Goal: Information Seeking & Learning: Learn about a topic

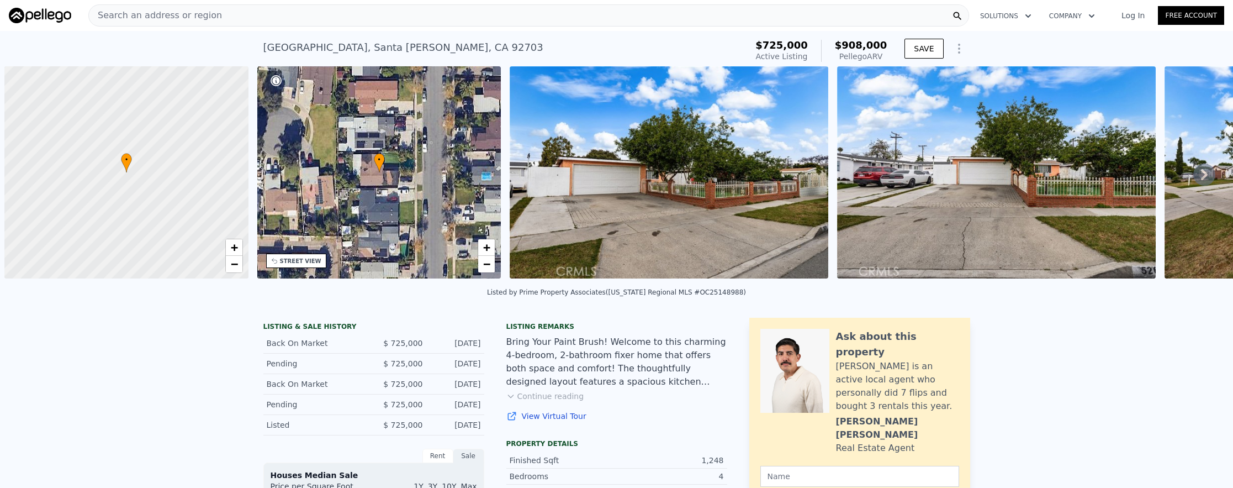
scroll to position [0, 4]
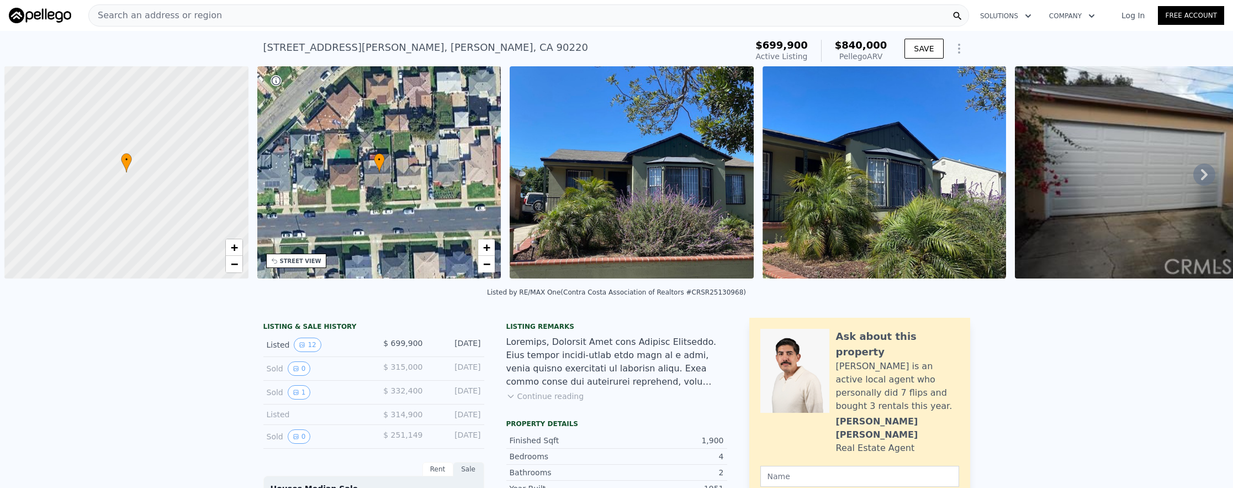
scroll to position [0, 4]
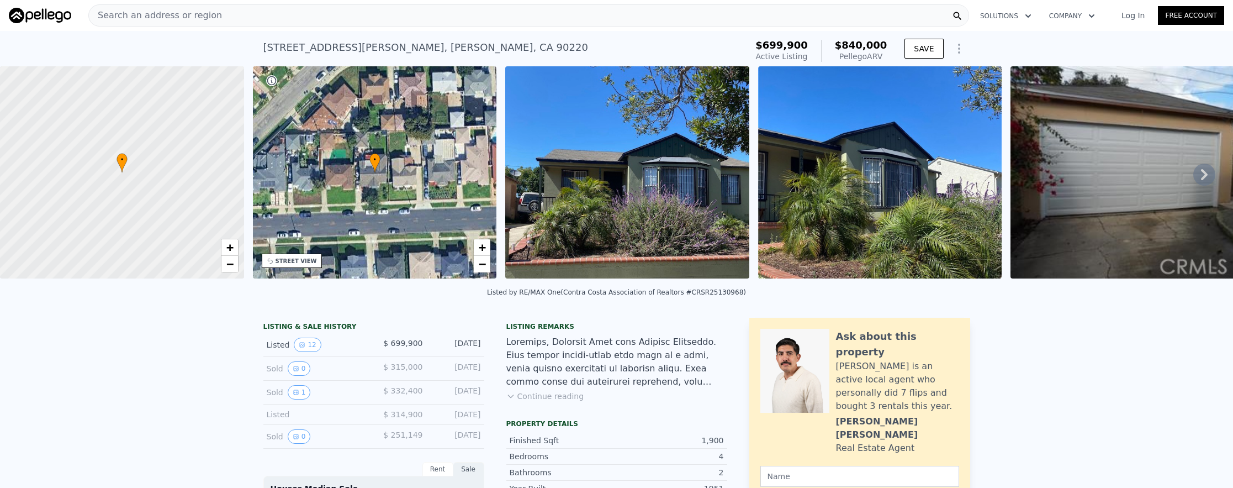
click at [328, 13] on div "Search an address or region" at bounding box center [528, 15] width 881 height 22
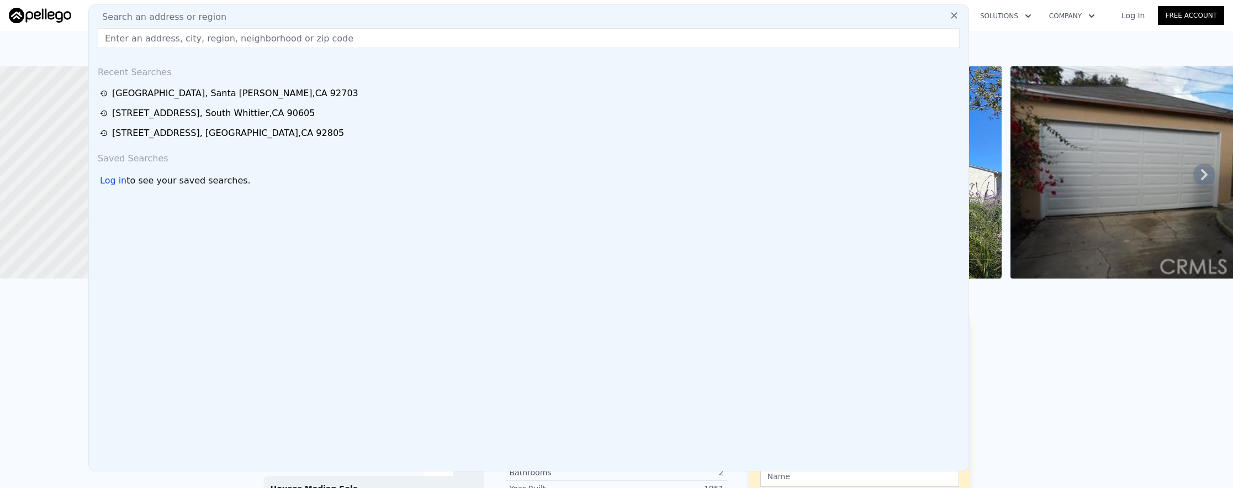
click at [330, 23] on div "Search an address or region" at bounding box center [528, 16] width 871 height 13
click at [326, 42] on input "text" at bounding box center [529, 38] width 862 height 20
paste input "[STREET_ADDRESS][PERSON_NAME]"
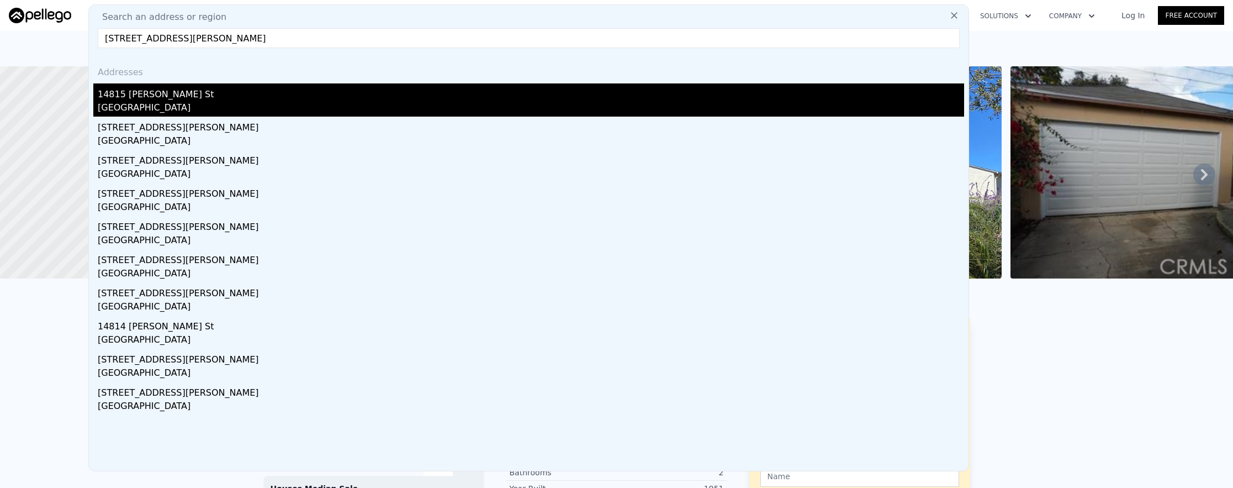
type input "[STREET_ADDRESS][PERSON_NAME]"
click at [327, 87] on div "14815 [PERSON_NAME] St" at bounding box center [531, 92] width 866 height 18
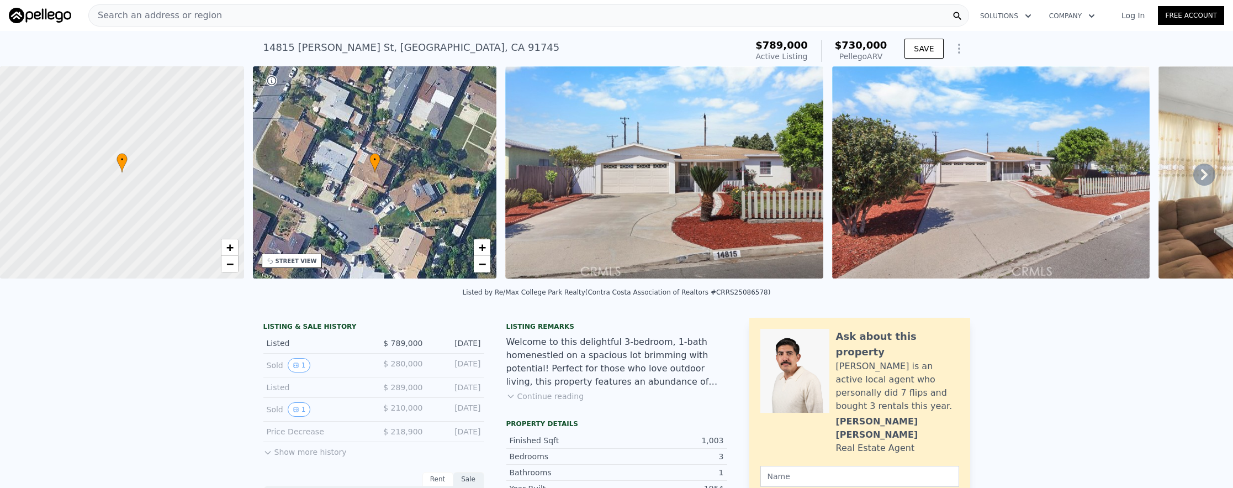
click at [232, 19] on div "Search an address or region" at bounding box center [528, 15] width 881 height 22
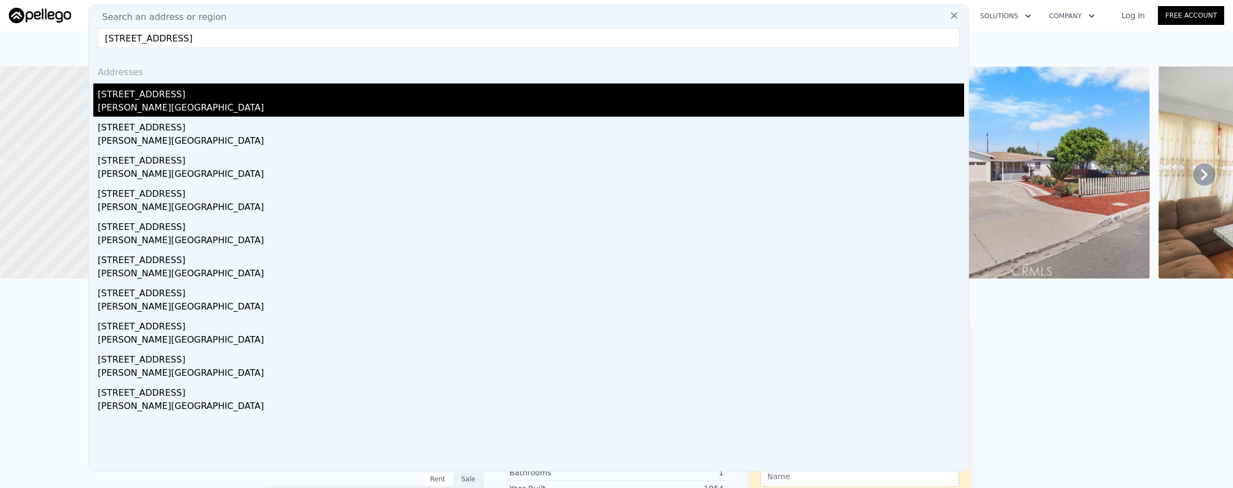
type input "[STREET_ADDRESS]"
click at [217, 89] on div "[STREET_ADDRESS]" at bounding box center [531, 92] width 866 height 18
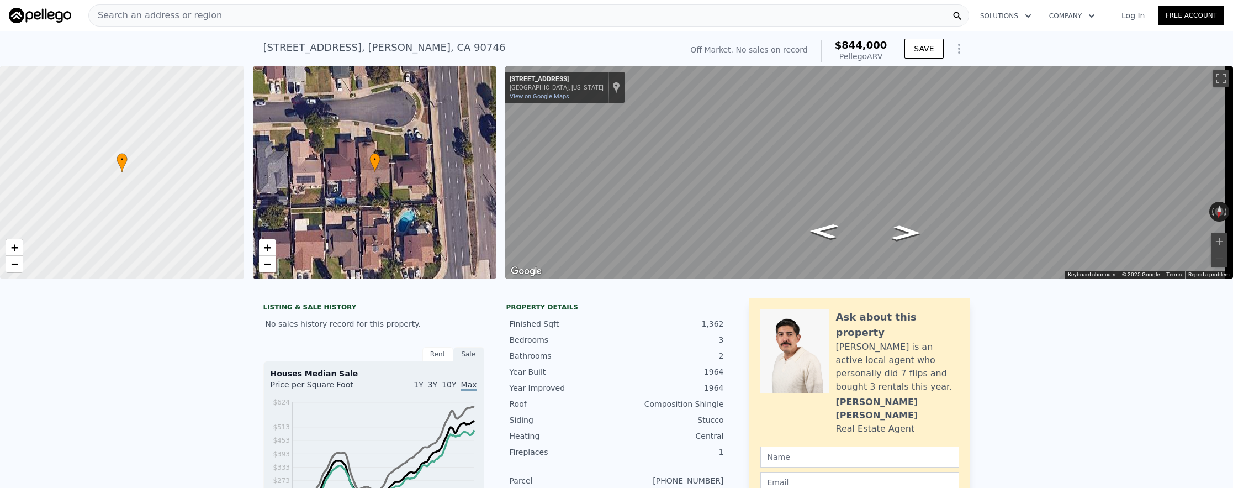
click at [434, 19] on div "Search an address or region" at bounding box center [528, 15] width 881 height 22
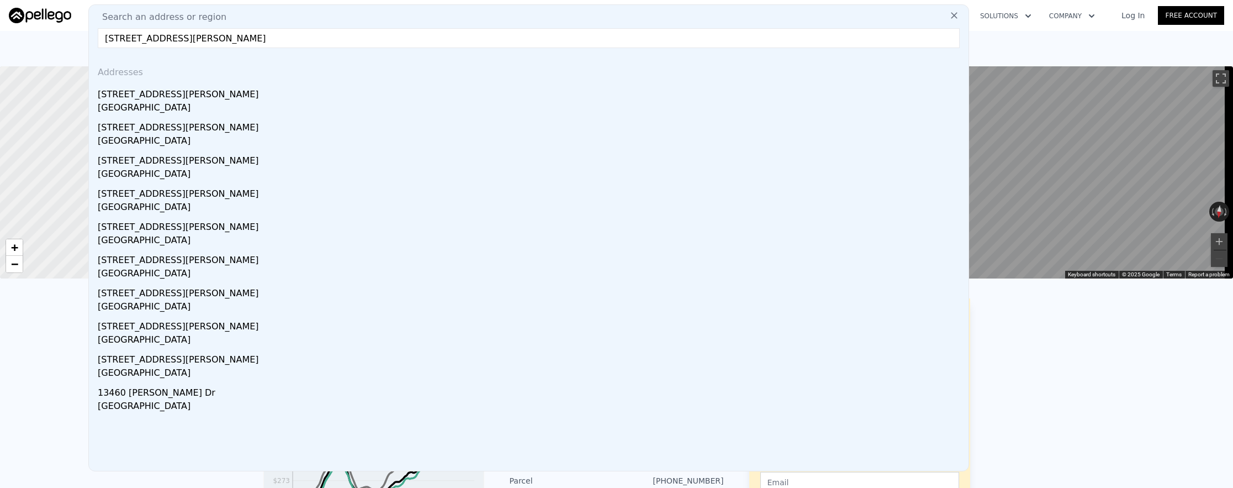
type input "[STREET_ADDRESS][PERSON_NAME]"
click at [422, 101] on div "[GEOGRAPHIC_DATA]" at bounding box center [531, 108] width 866 height 15
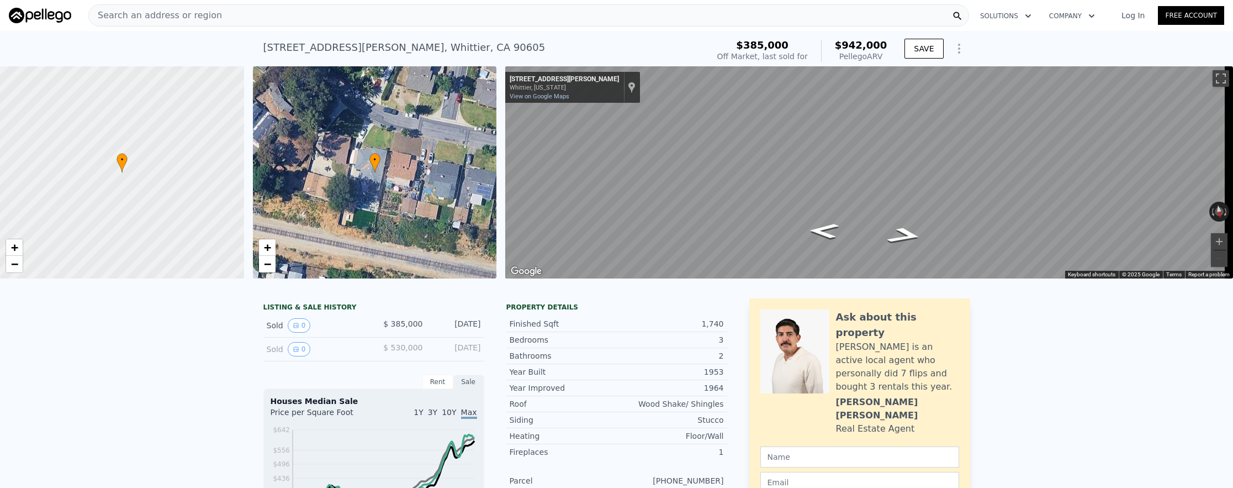
drag, startPoint x: 436, startPoint y: 45, endPoint x: 258, endPoint y: 47, distance: 177.2
click at [263, 47] on div "[STREET_ADDRESS][PERSON_NAME][PERSON_NAME] Sold [DATE] for $385k (~ARV $942k )" at bounding box center [483, 50] width 441 height 31
click at [354, 18] on div "Search an address or region" at bounding box center [528, 15] width 881 height 22
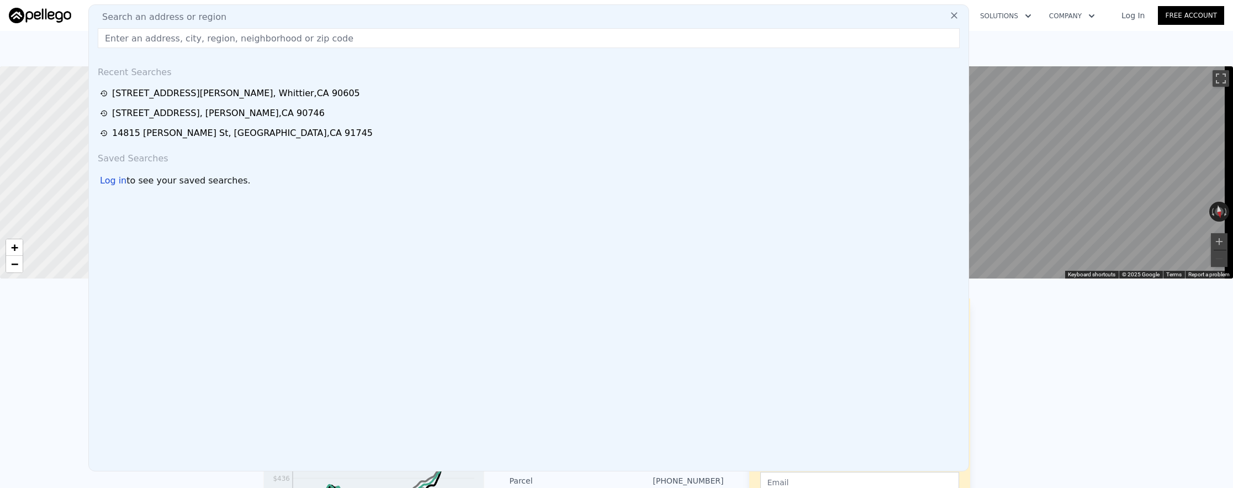
click at [355, 36] on input "text" at bounding box center [529, 38] width 862 height 20
paste input "[STREET_ADDRESS][PERSON_NAME]"
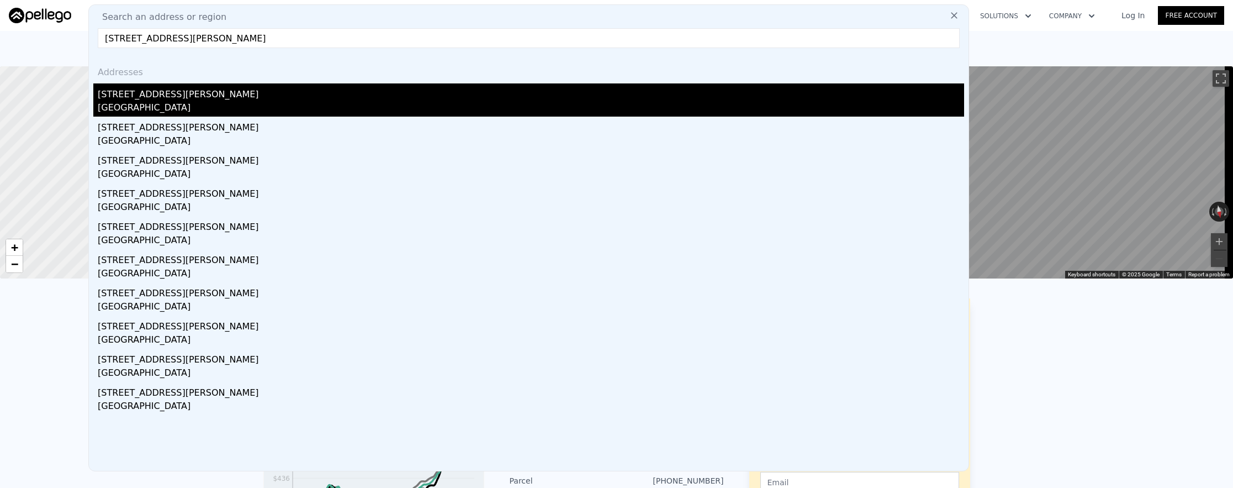
type input "[STREET_ADDRESS][PERSON_NAME]"
click at [363, 102] on div "[GEOGRAPHIC_DATA]" at bounding box center [531, 108] width 866 height 15
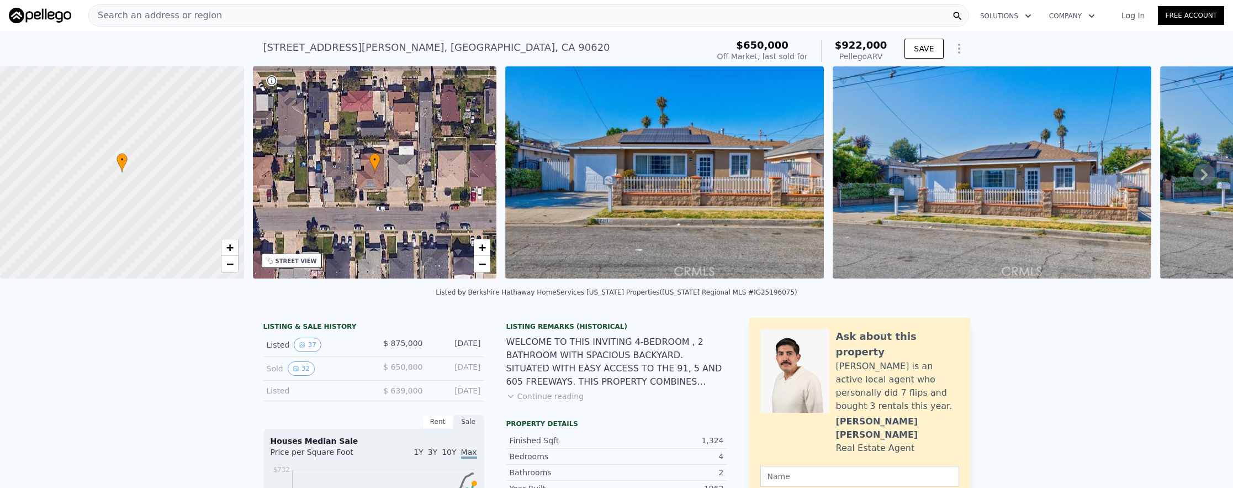
click at [398, 23] on div "Search an address or region" at bounding box center [528, 15] width 881 height 22
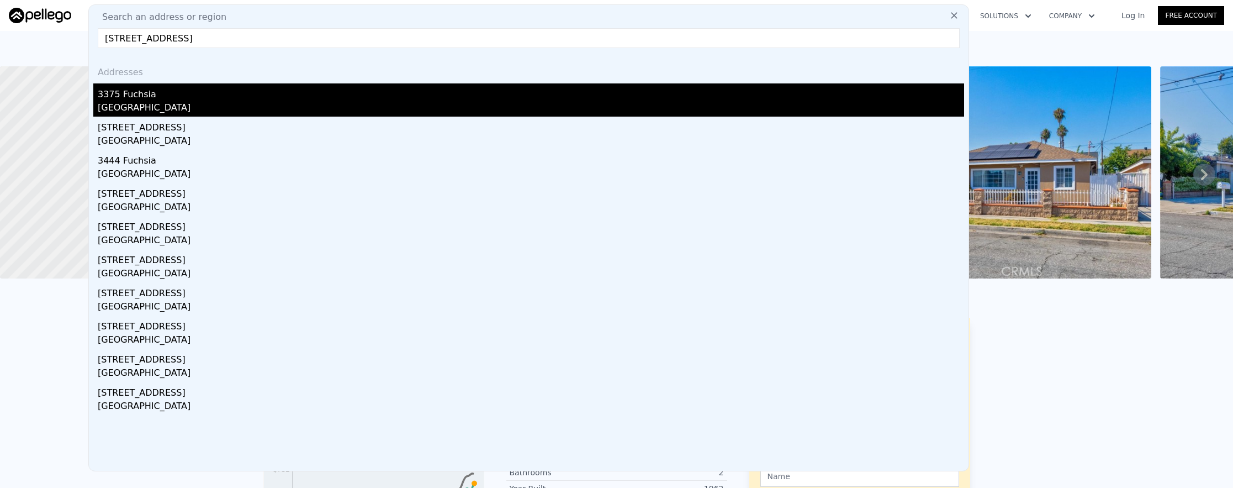
type input "[STREET_ADDRESS]"
click at [459, 105] on div "[GEOGRAPHIC_DATA]" at bounding box center [531, 108] width 866 height 15
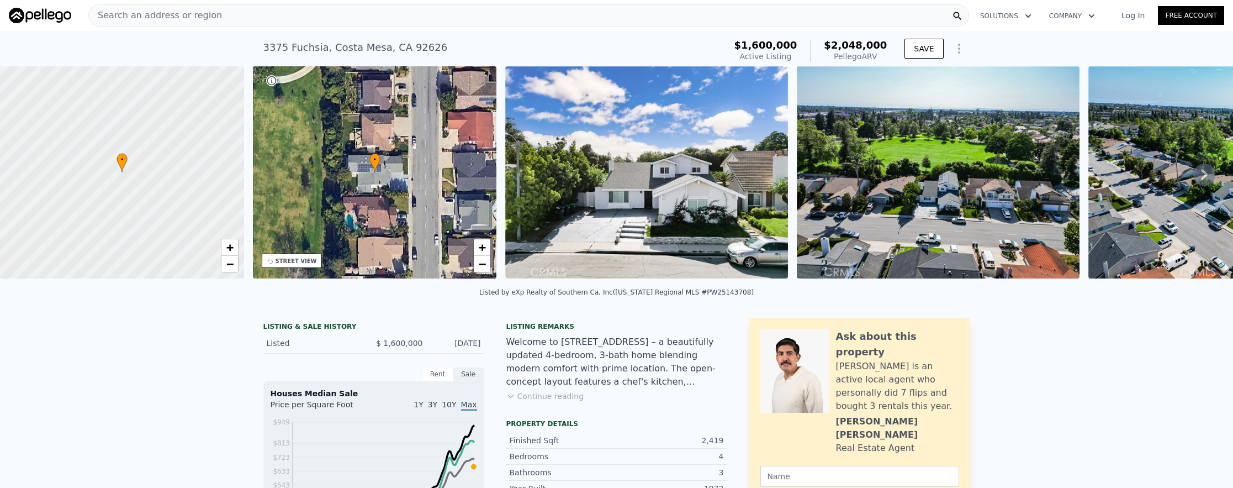
click at [592, 17] on div "Search an address or region" at bounding box center [528, 15] width 881 height 22
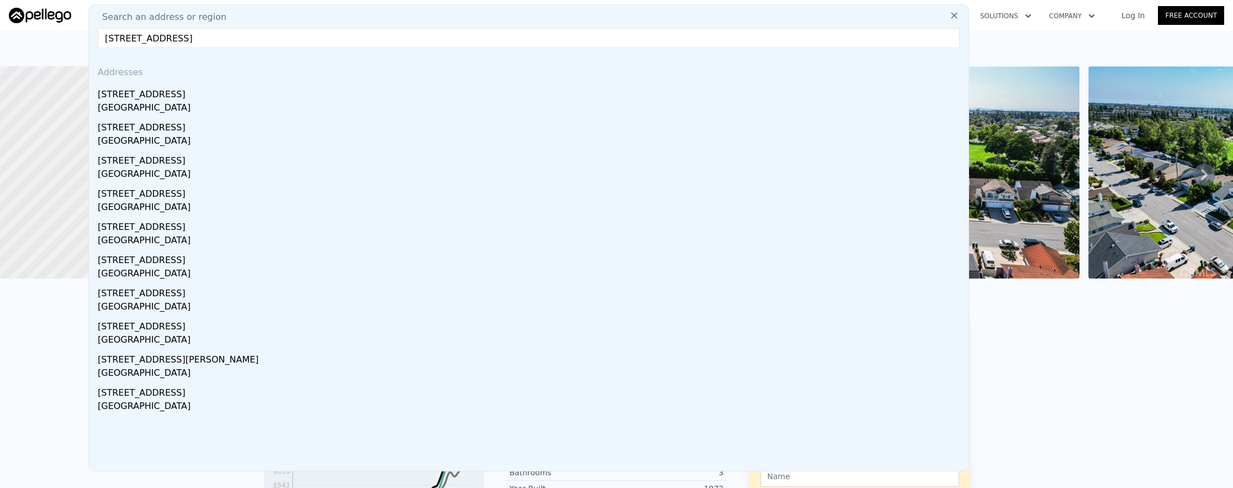
type input "[STREET_ADDRESS]"
click at [435, 83] on div "[STREET_ADDRESS]" at bounding box center [531, 92] width 866 height 18
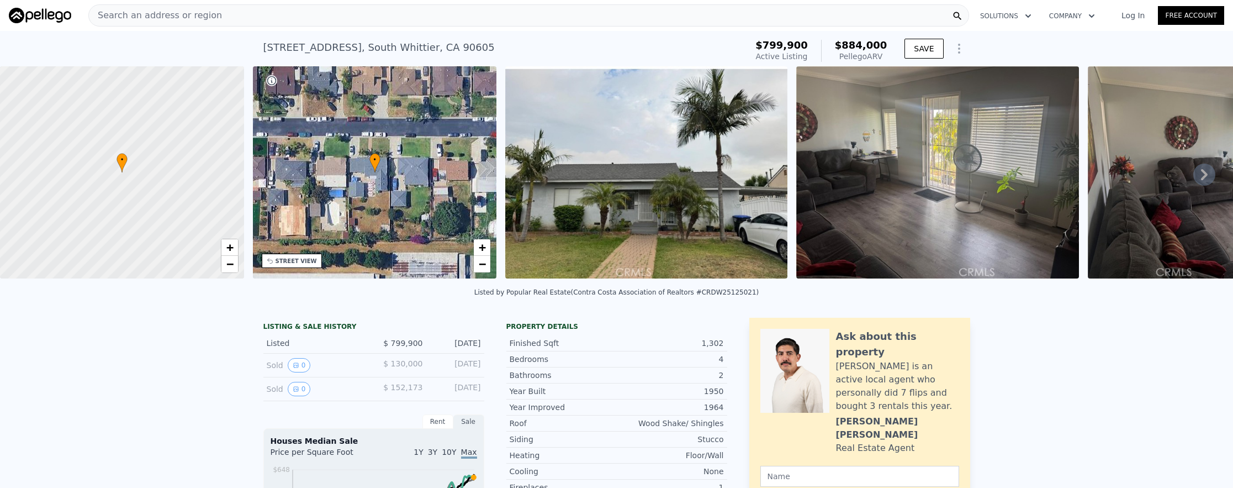
click at [205, 15] on span "Search an address or region" at bounding box center [155, 15] width 133 height 13
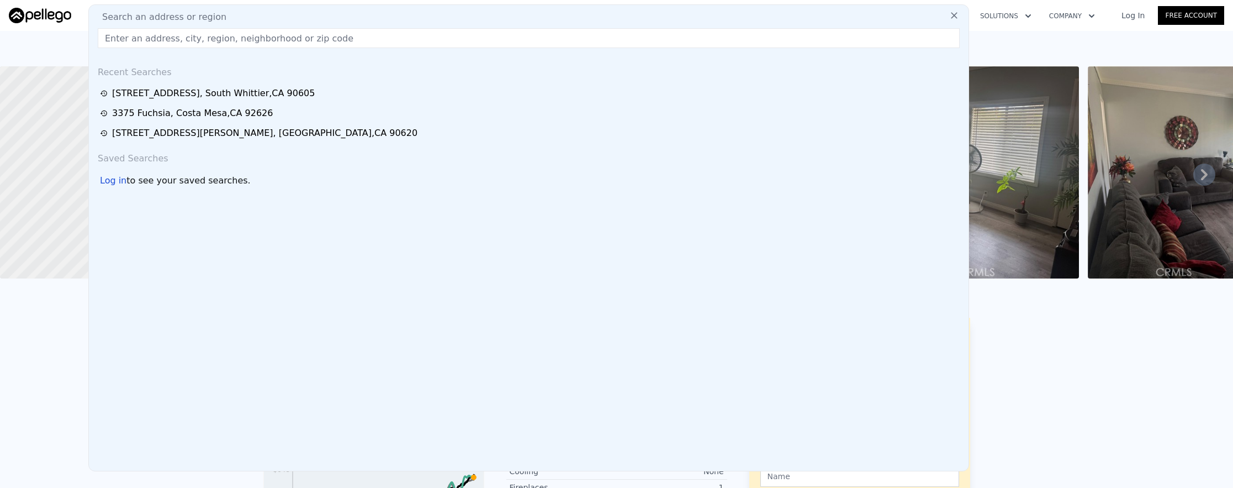
drag, startPoint x: 209, startPoint y: 24, endPoint x: 171, endPoint y: 35, distance: 39.7
click at [171, 35] on div "Search an address or region Recent Searches [STREET_ADDRESS] [STREET_ADDRESS][P…" at bounding box center [528, 237] width 881 height 467
paste input "[STREET_ADDRESS]"
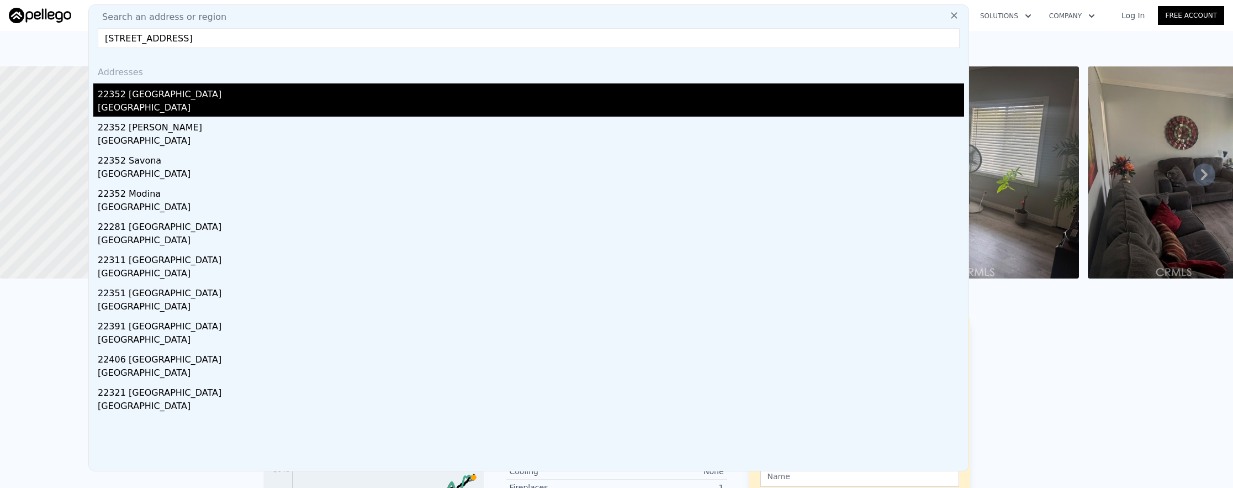
type input "[STREET_ADDRESS]"
click at [225, 103] on div "[GEOGRAPHIC_DATA]" at bounding box center [531, 108] width 866 height 15
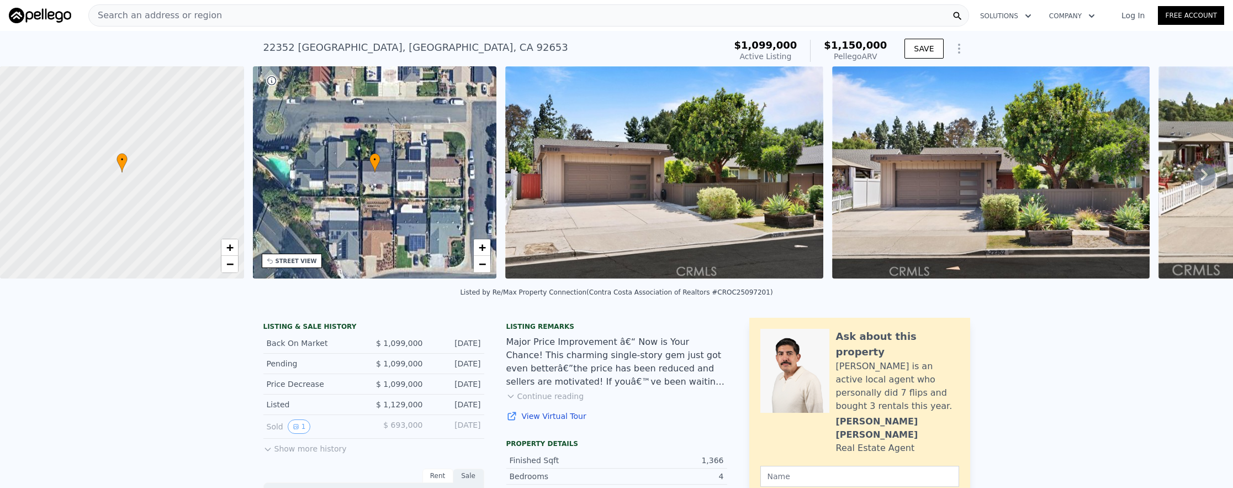
click at [298, 23] on div "Search an address or region" at bounding box center [528, 15] width 881 height 22
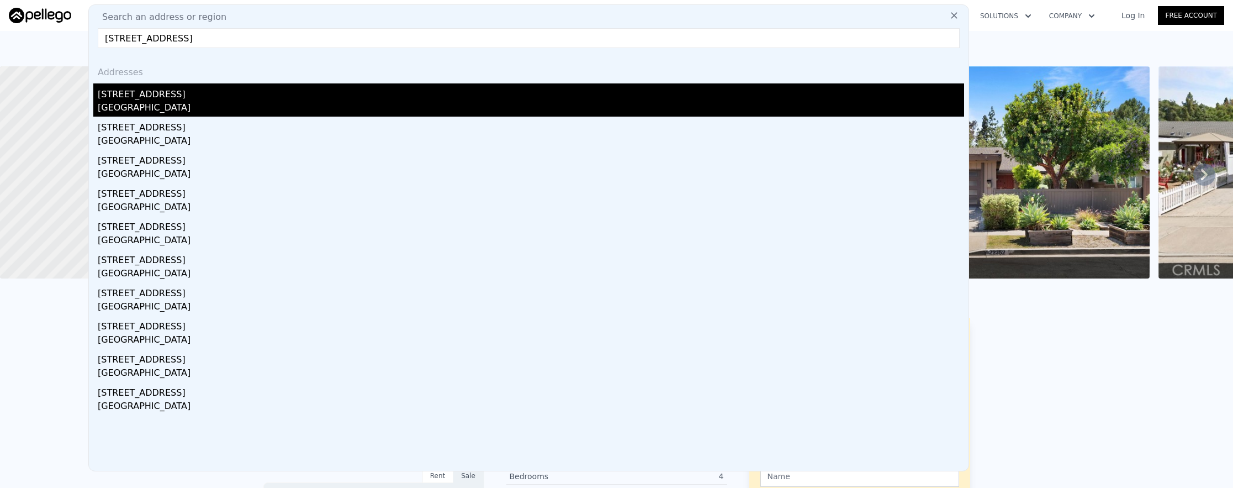
type input "[STREET_ADDRESS]"
click at [388, 89] on div "[STREET_ADDRESS]" at bounding box center [531, 92] width 866 height 18
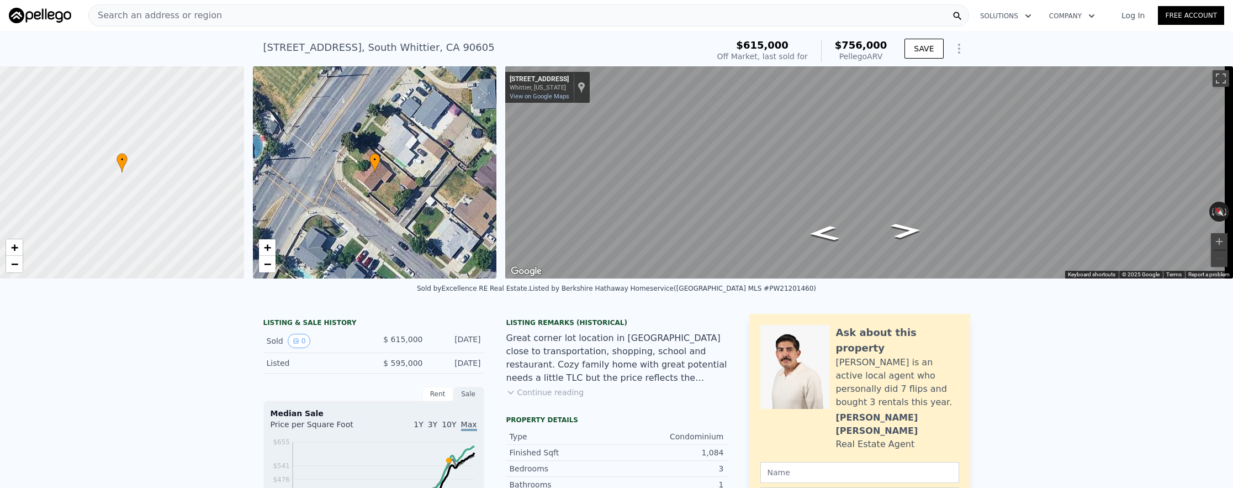
click at [136, 20] on span "Search an address or region" at bounding box center [155, 15] width 133 height 13
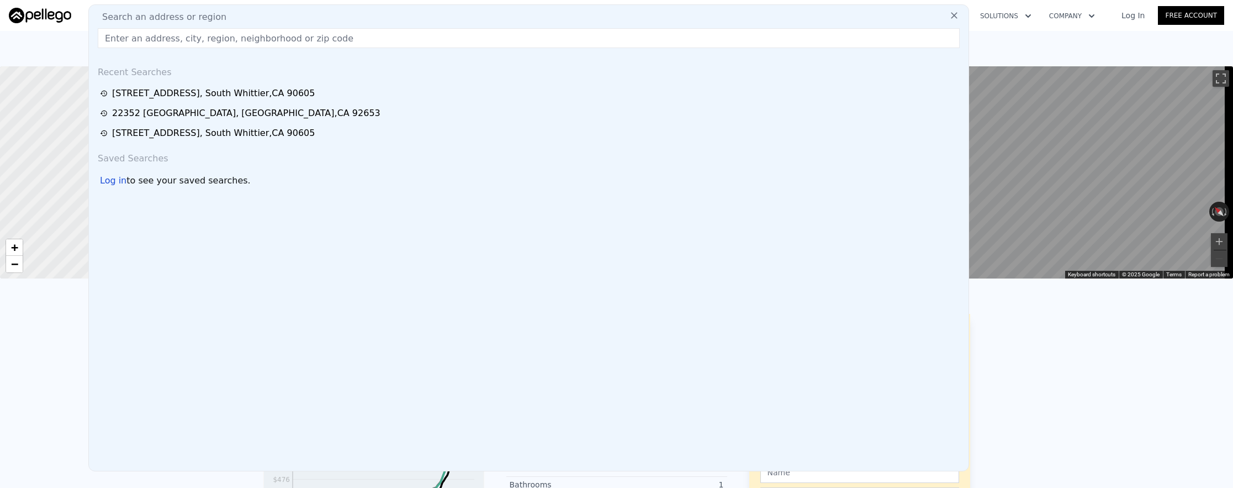
click at [153, 41] on input "text" at bounding box center [529, 38] width 862 height 20
paste input "[STREET_ADDRESS]"
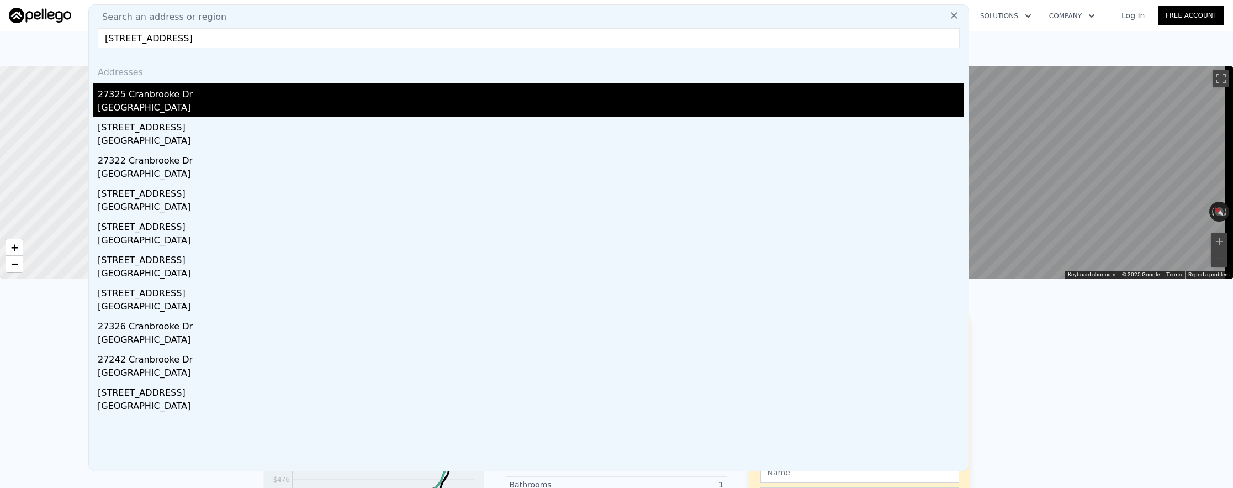
type input "[STREET_ADDRESS]"
click at [188, 91] on div "27325 Cranbrooke Dr" at bounding box center [531, 92] width 866 height 18
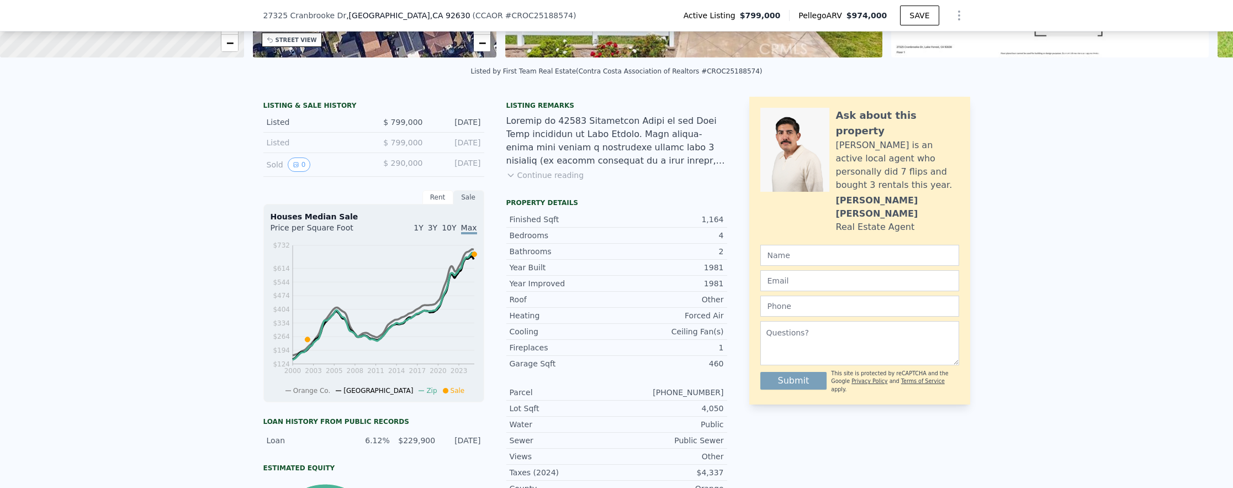
scroll to position [227, 0]
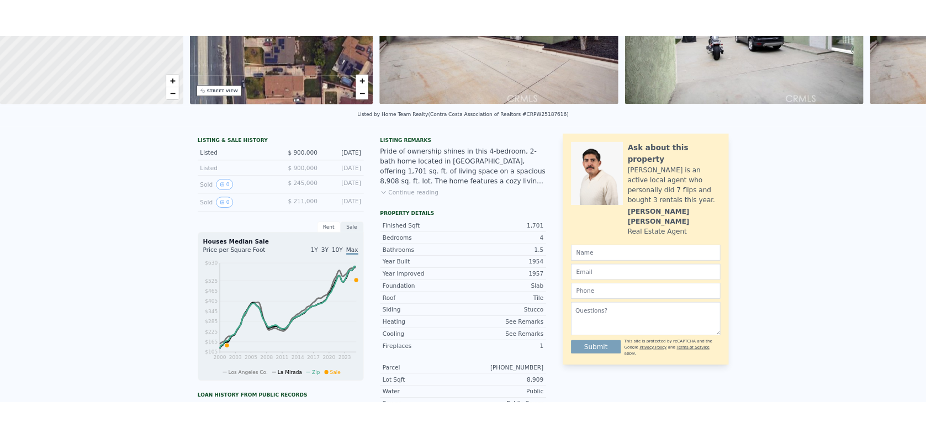
scroll to position [4, 0]
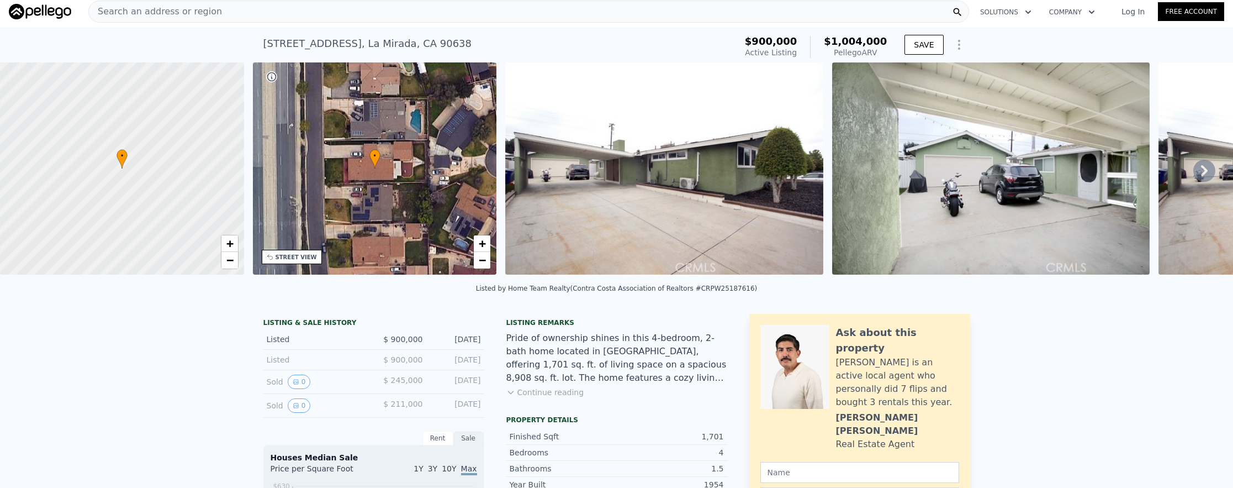
click at [325, 13] on div "Search an address or region" at bounding box center [528, 12] width 881 height 22
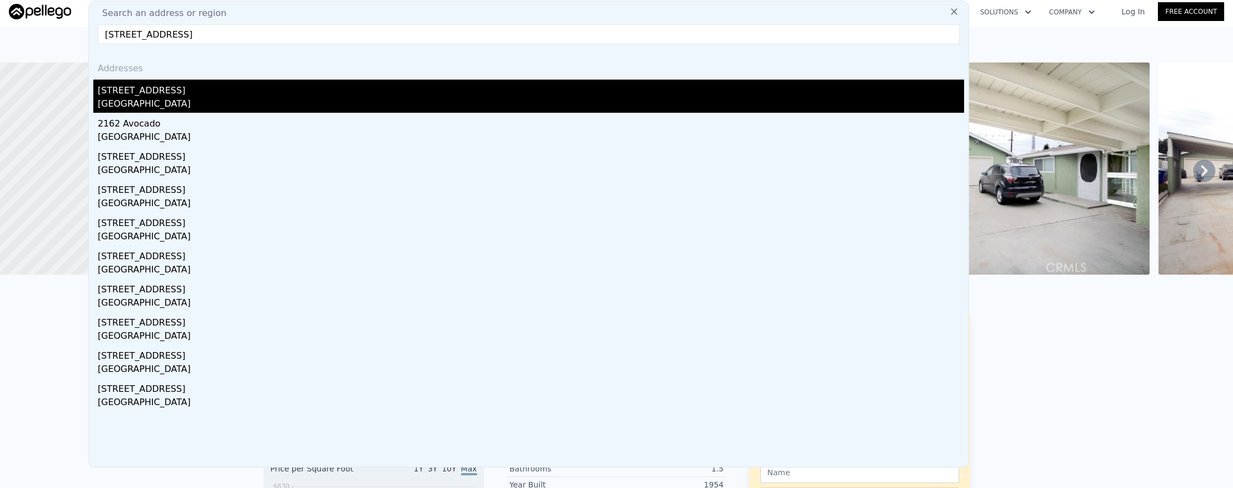
type input "3438 Avocado Hill Way, Hacienda Heights, CA 91745"
click at [361, 101] on div "[GEOGRAPHIC_DATA]" at bounding box center [531, 104] width 866 height 15
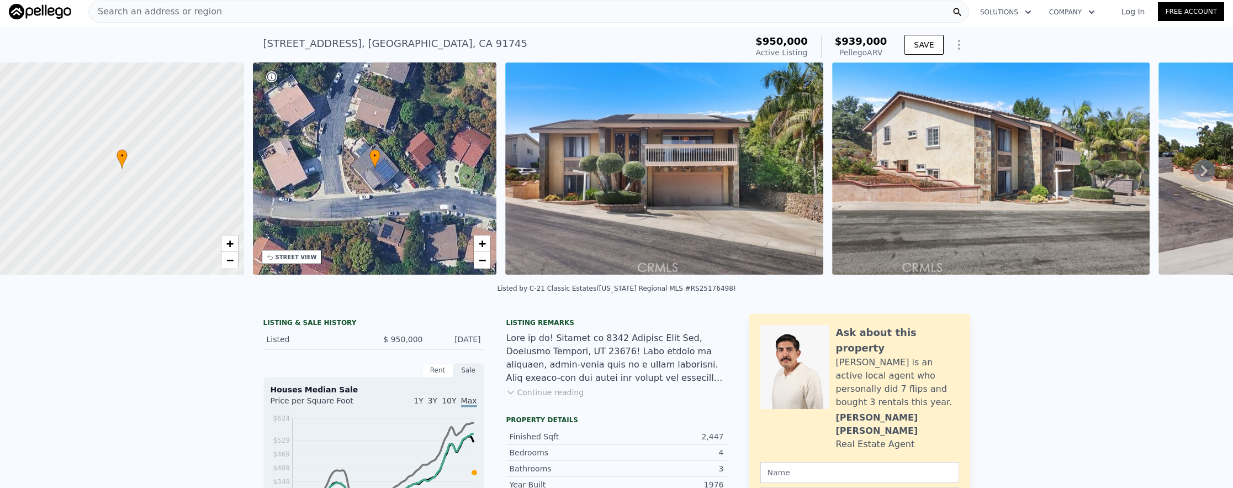
click at [348, 15] on div "Search an address or region" at bounding box center [528, 12] width 881 height 22
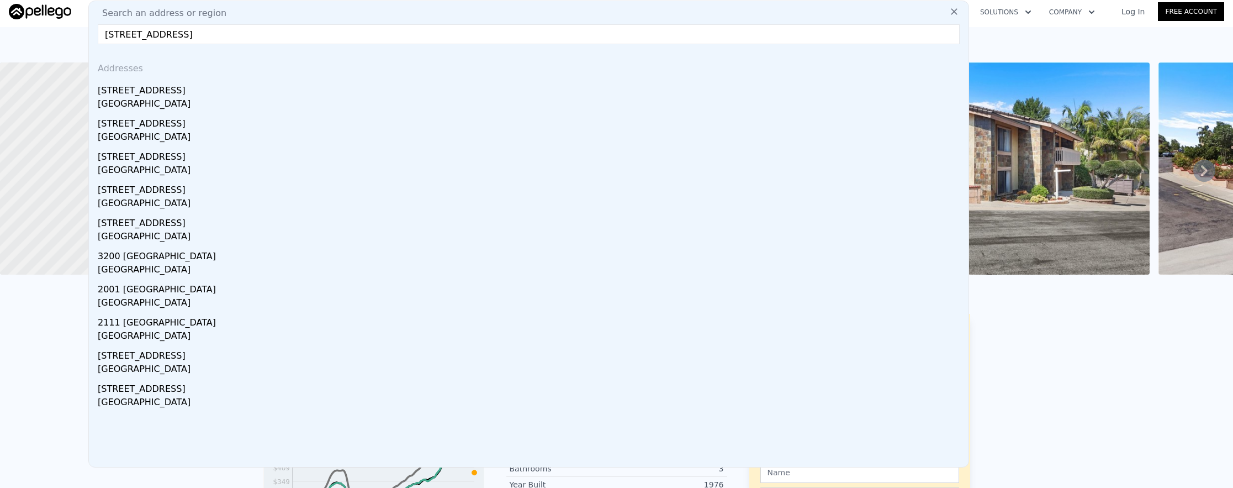
type input "2925 San Francisco Avenue, Long Beach, CA 90806"
click at [380, 105] on div "Long Beach, CA 90806" at bounding box center [531, 104] width 866 height 15
